Goal: Navigation & Orientation: Understand site structure

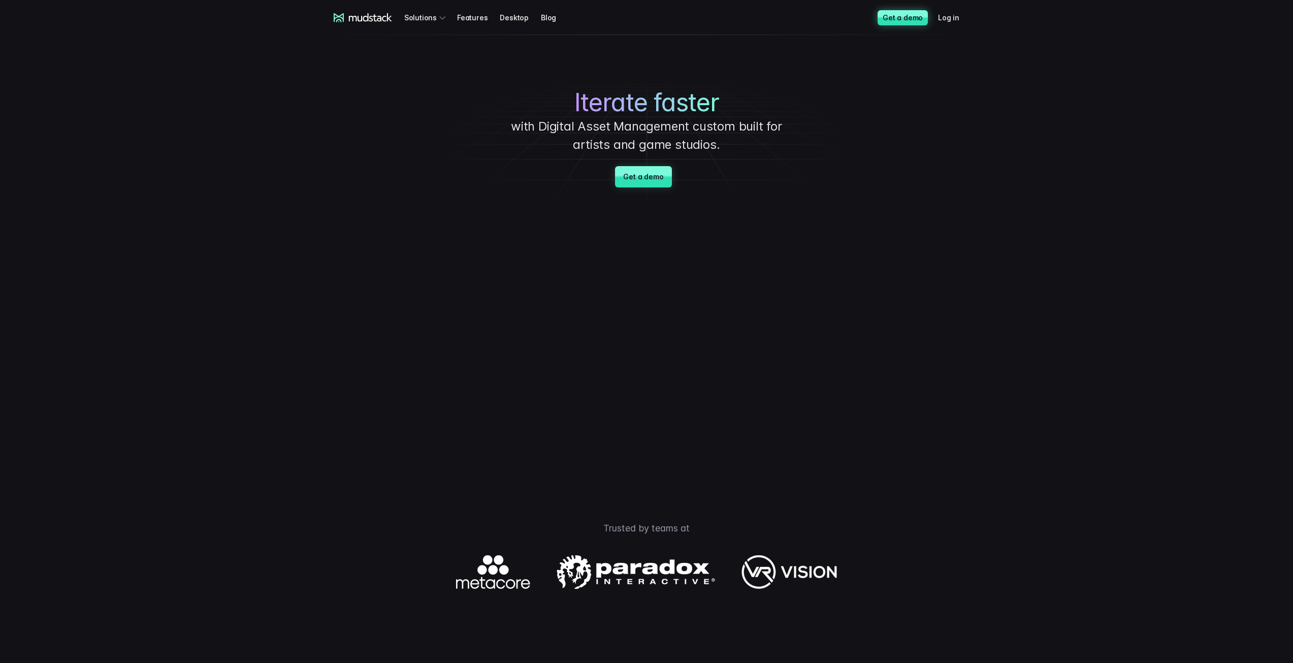
click at [923, 13] on link "Get a demo" at bounding box center [903, 17] width 50 height 15
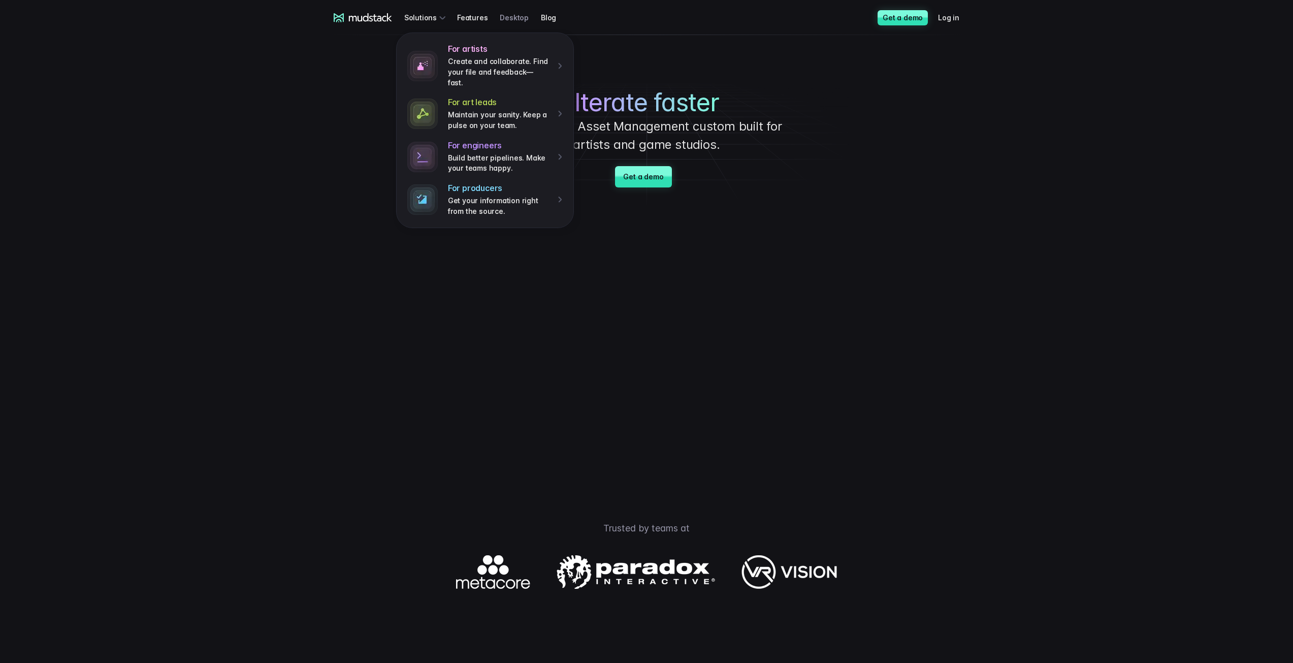
click at [519, 20] on link "Desktop" at bounding box center [520, 17] width 41 height 19
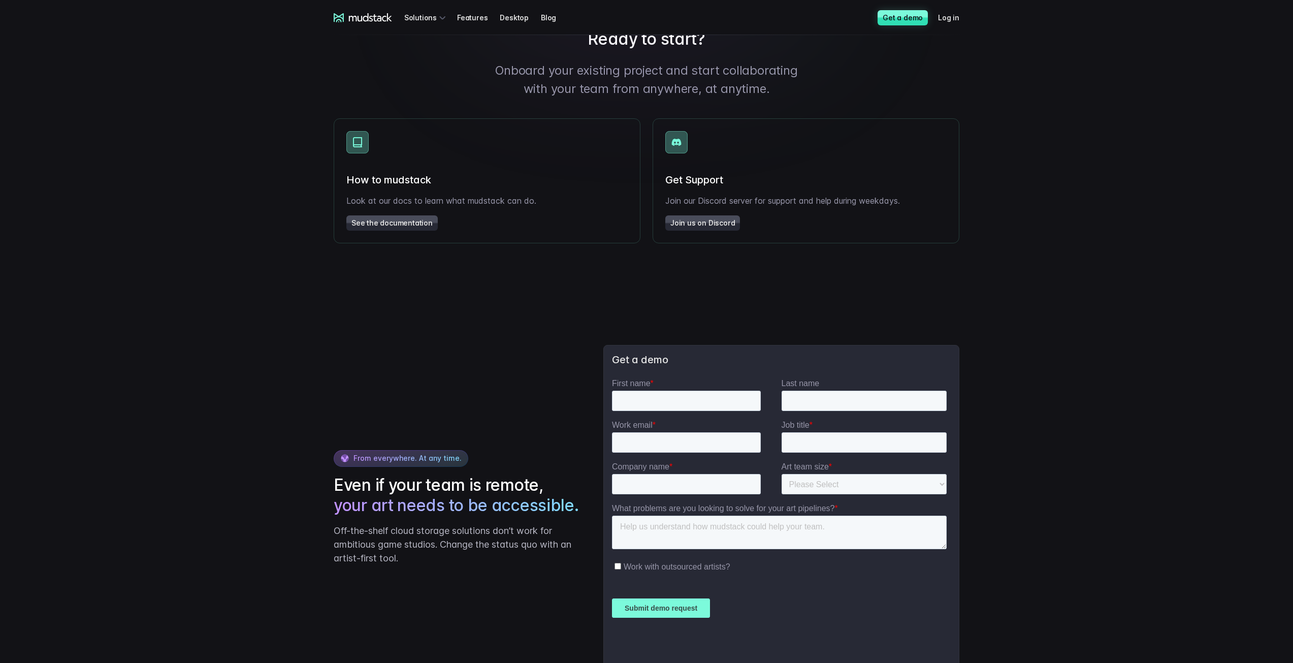
scroll to position [1426, 0]
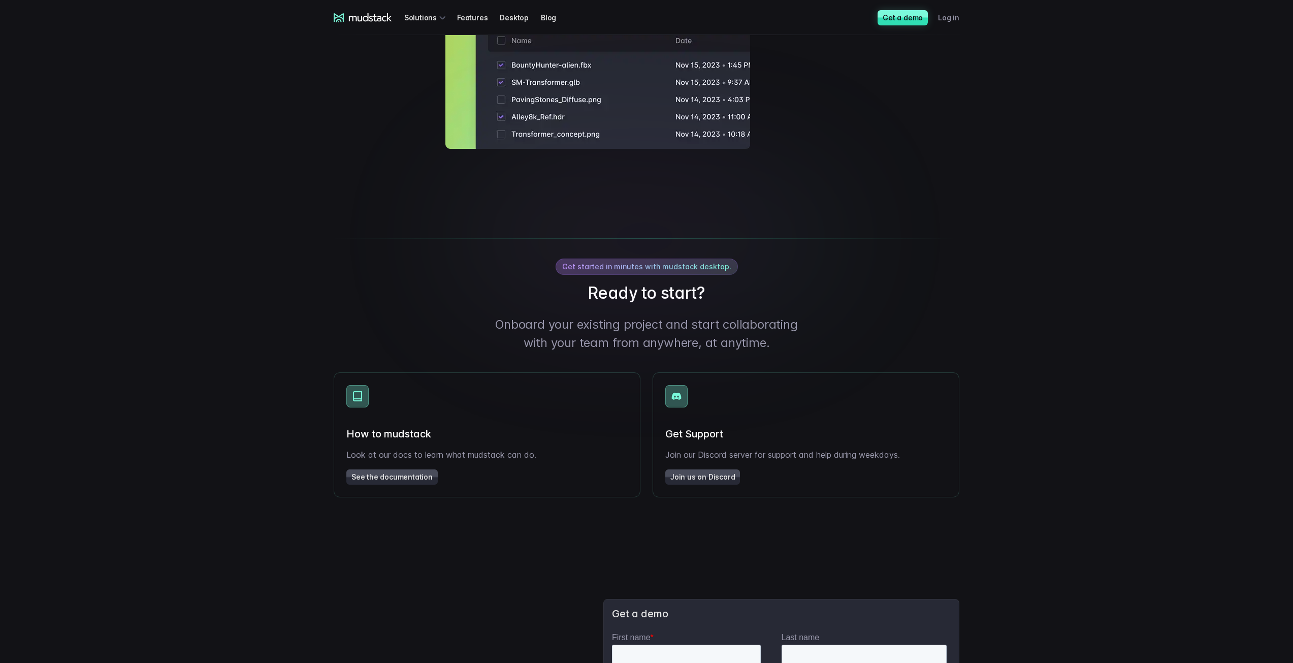
click at [949, 17] on link "Log in" at bounding box center [955, 17] width 34 height 19
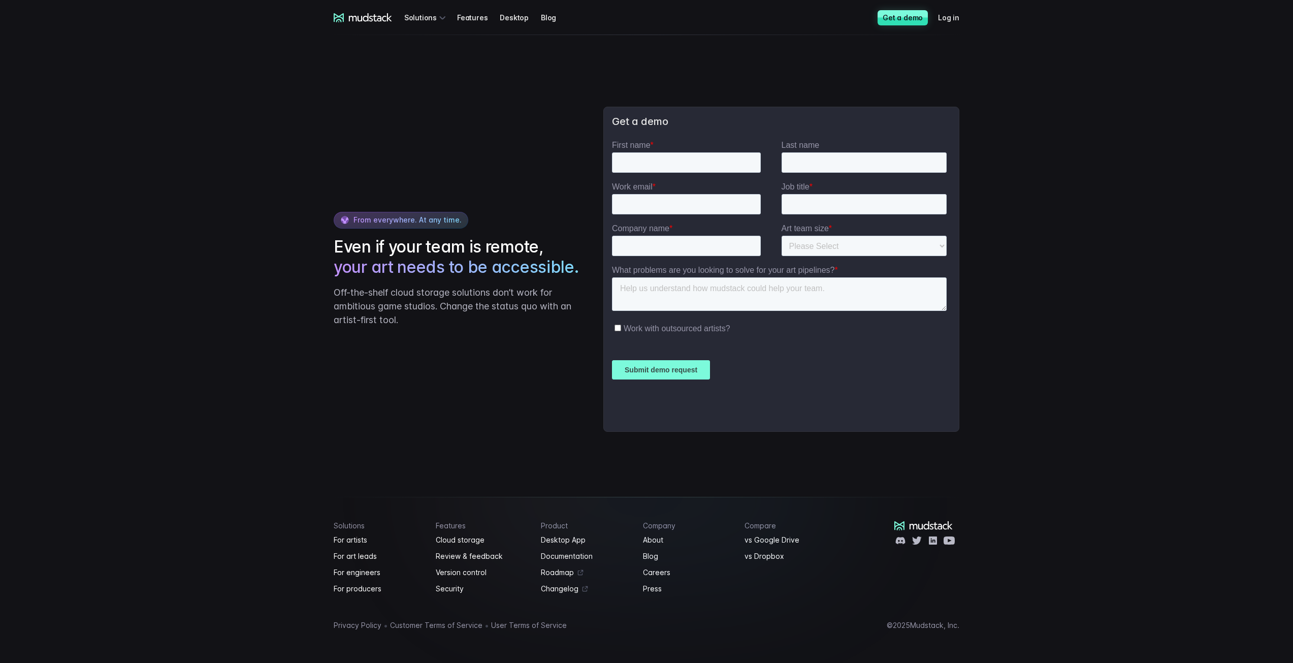
scroll to position [1934, 0]
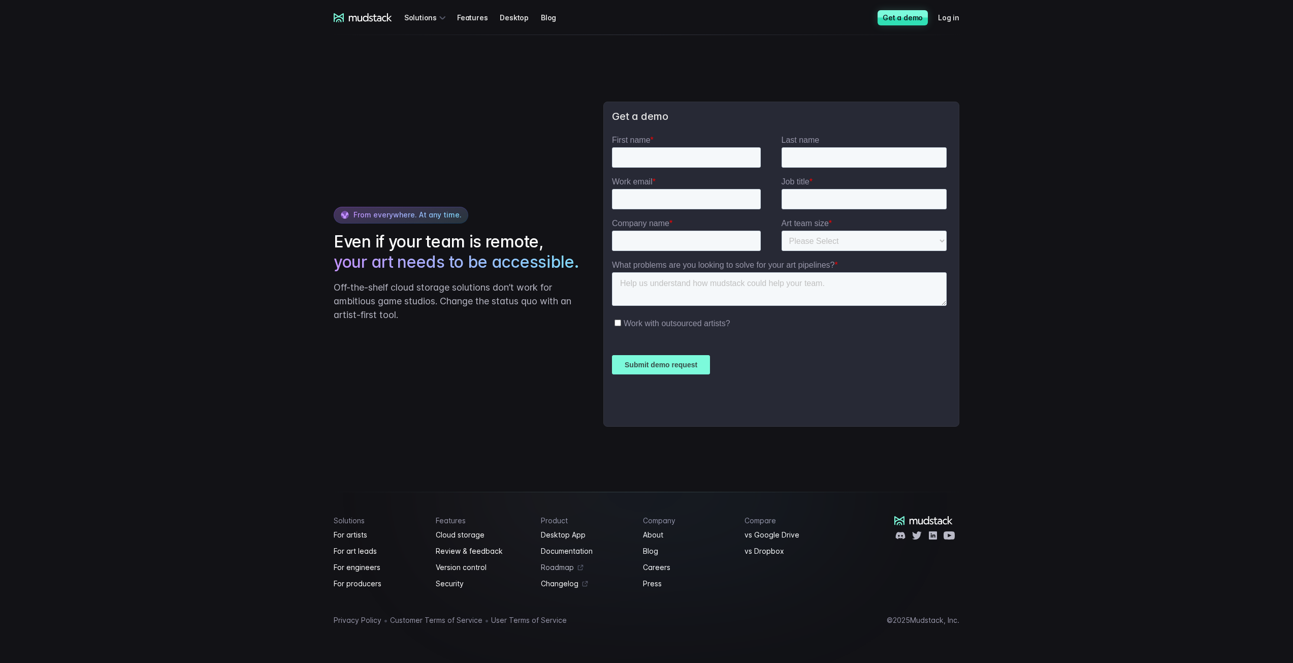
click at [563, 567] on link "Roadmap" at bounding box center [586, 567] width 90 height 12
click at [658, 535] on link "About" at bounding box center [688, 535] width 90 height 12
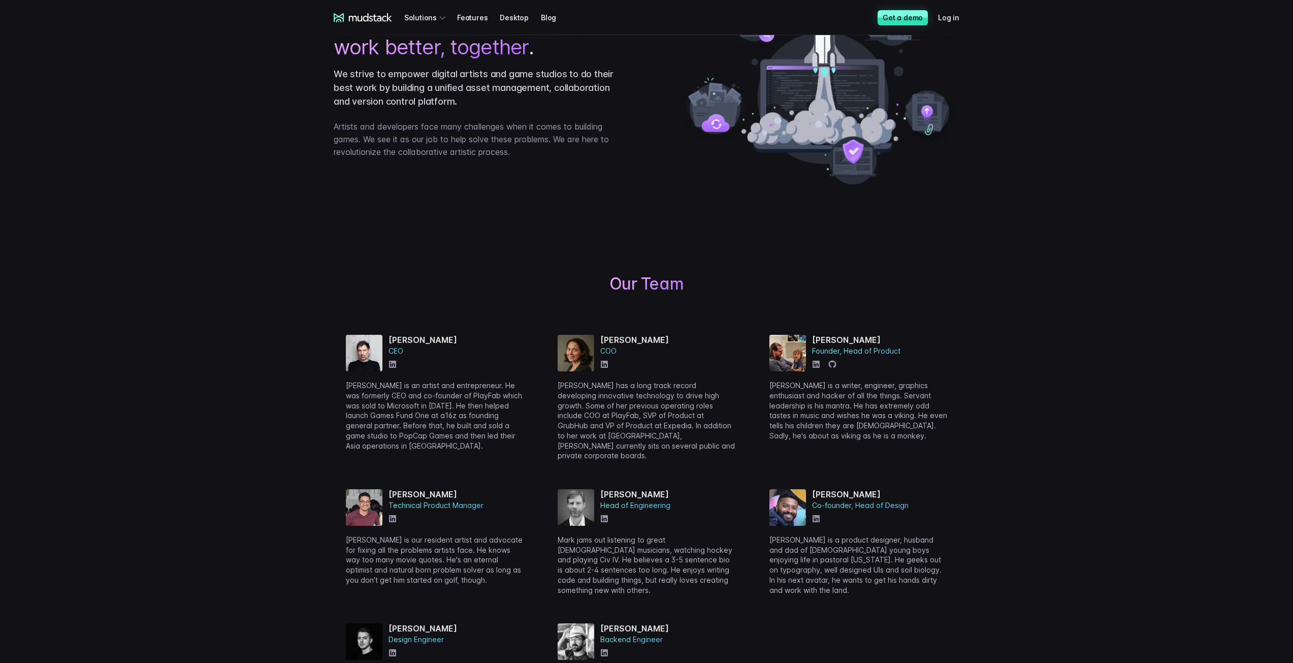
scroll to position [203, 0]
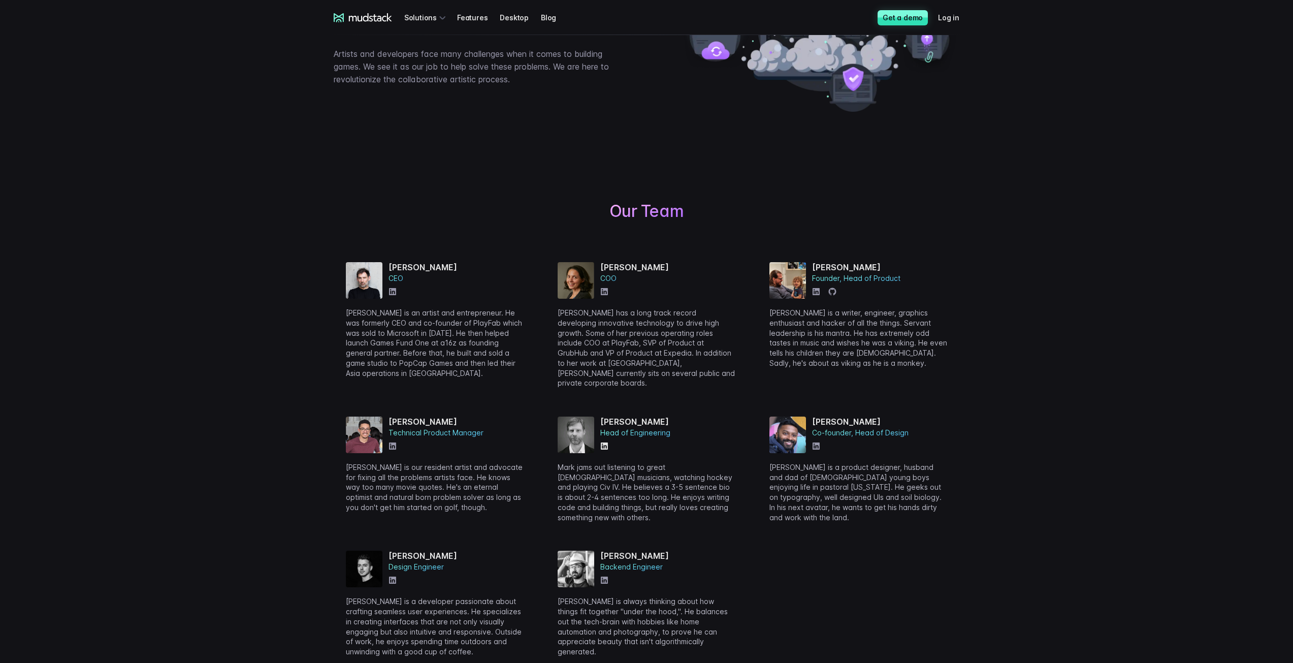
click at [604, 442] on icon at bounding box center [604, 445] width 7 height 7
click at [396, 291] on icon at bounding box center [392, 291] width 7 height 7
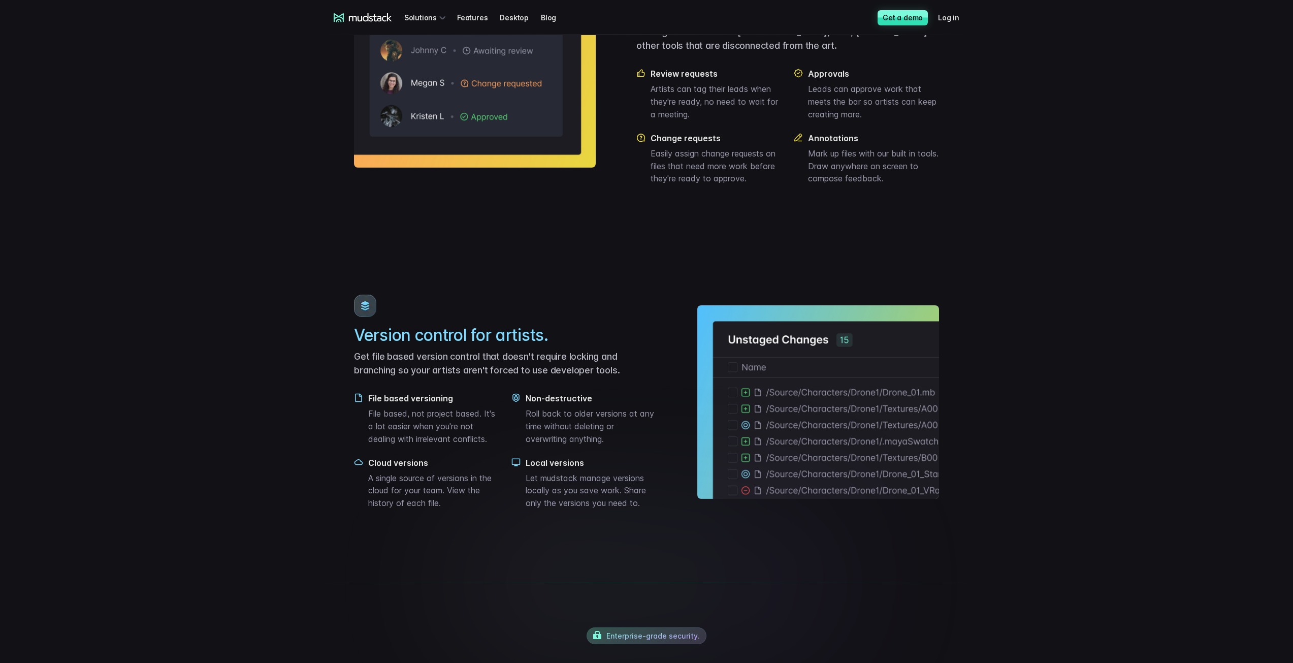
scroll to position [1097, 0]
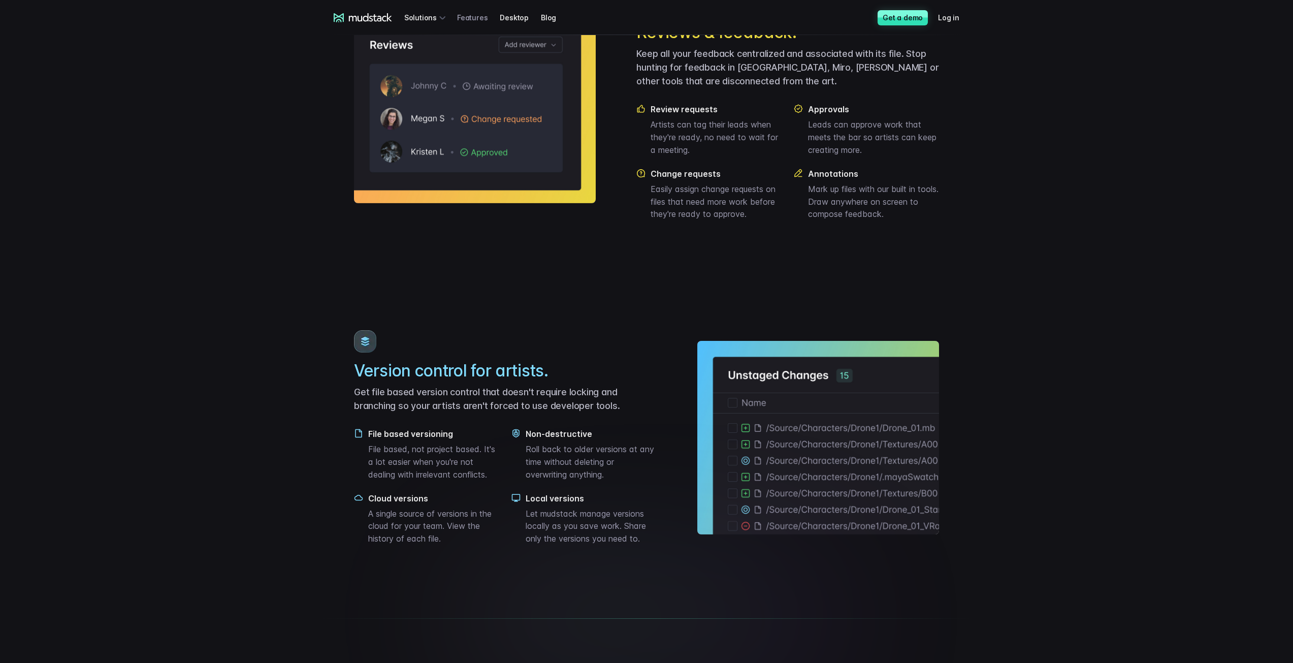
click at [487, 19] on link "Features" at bounding box center [478, 17] width 43 height 19
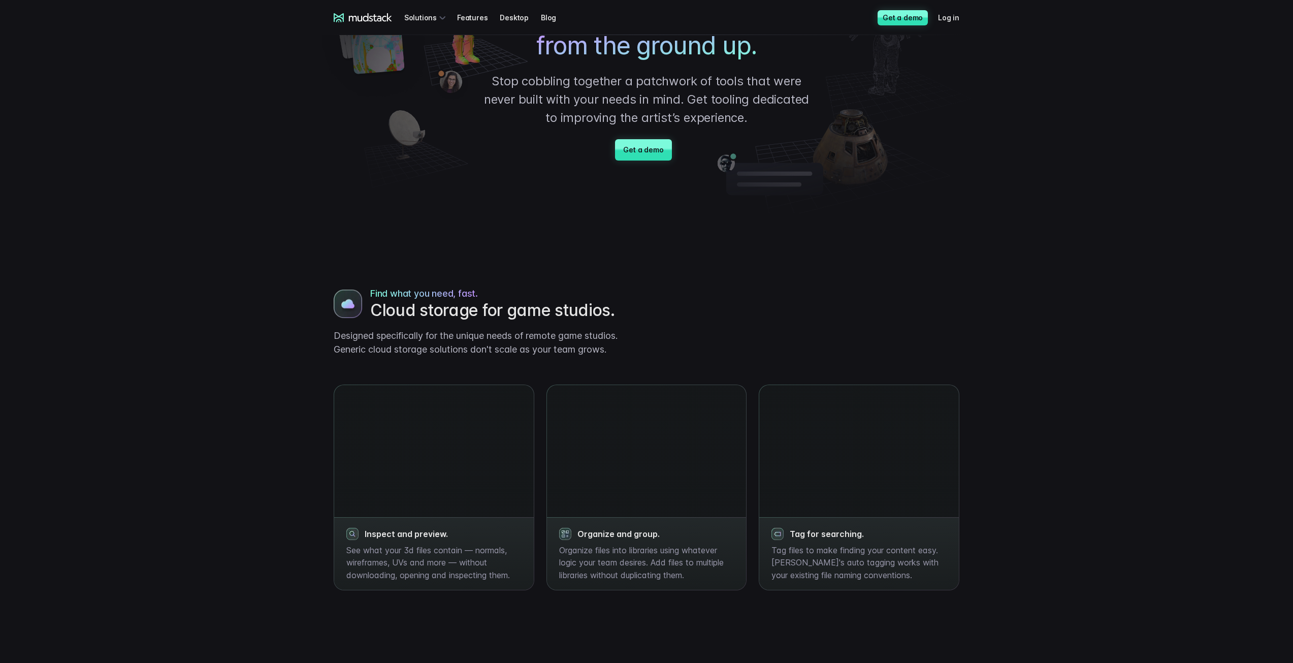
scroll to position [203, 0]
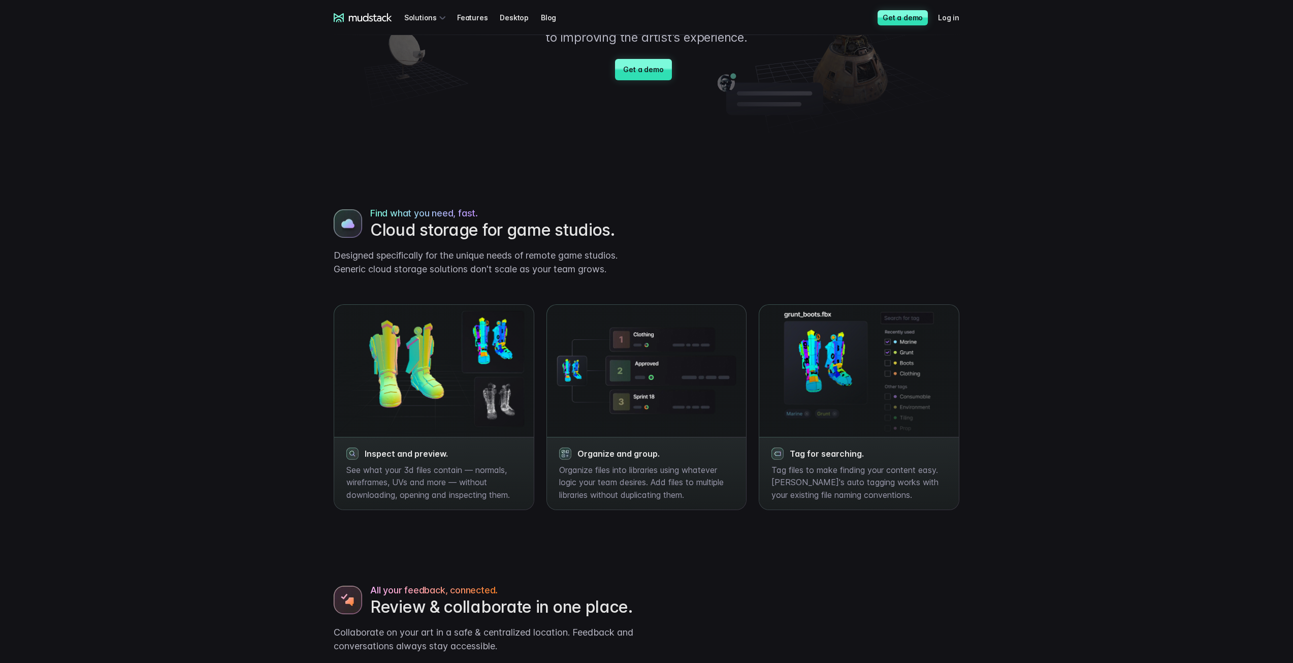
click at [629, 373] on img at bounding box center [647, 371] width 200 height 132
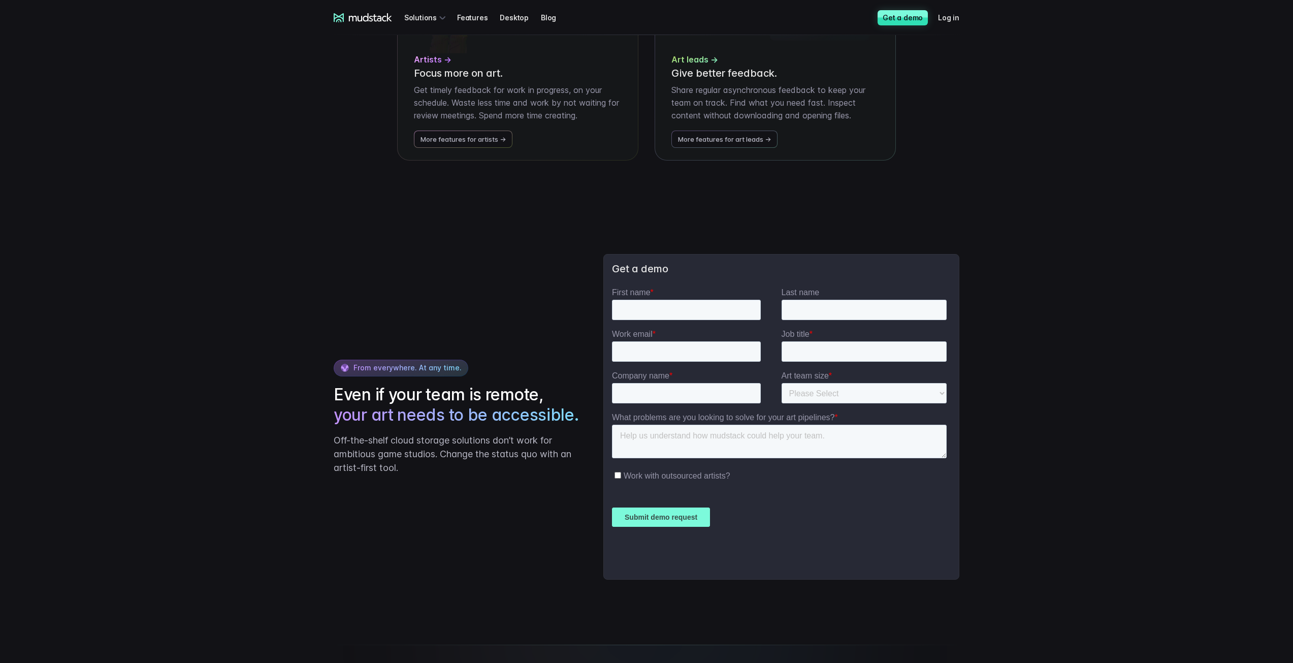
scroll to position [2134, 0]
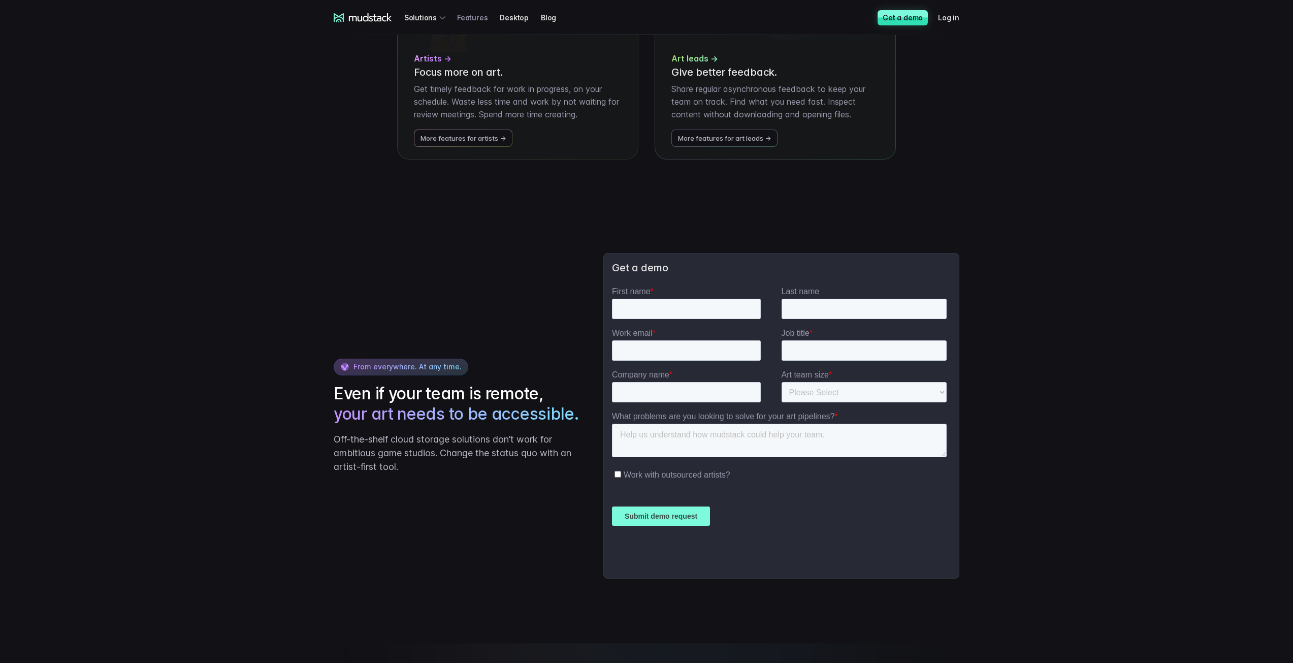
click at [469, 14] on link "Features" at bounding box center [478, 17] width 43 height 19
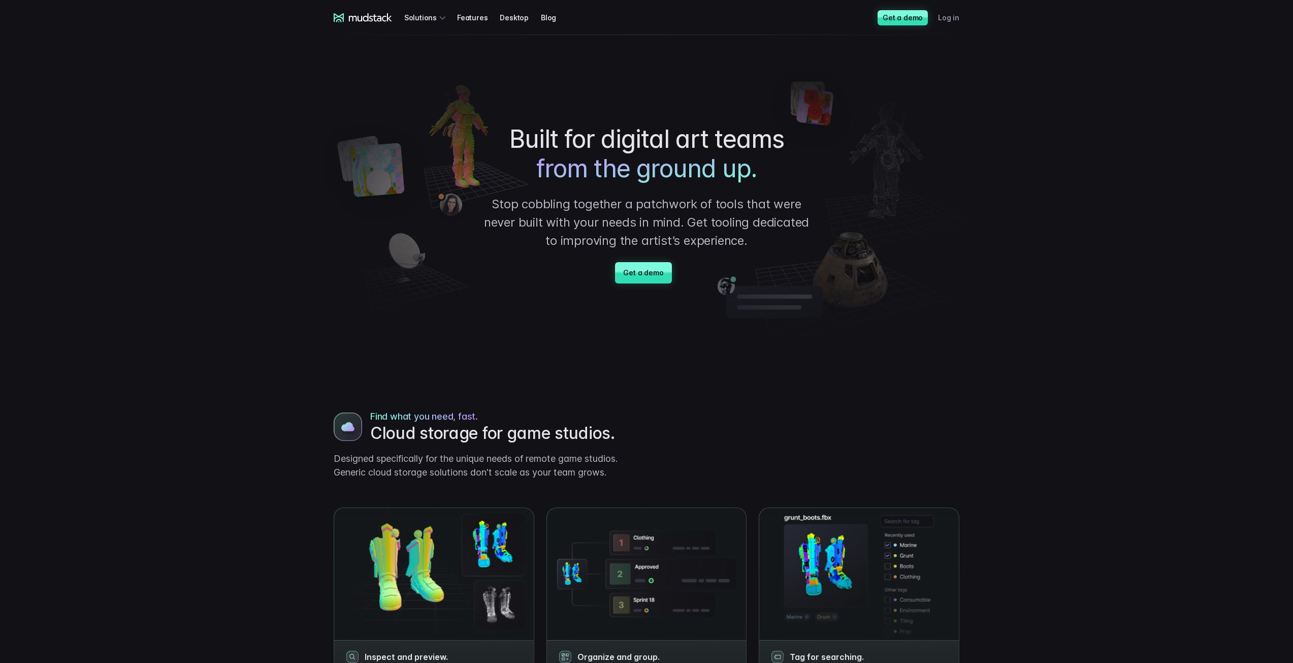
click at [951, 12] on link "Log in" at bounding box center [955, 17] width 34 height 19
